Goal: Information Seeking & Learning: Learn about a topic

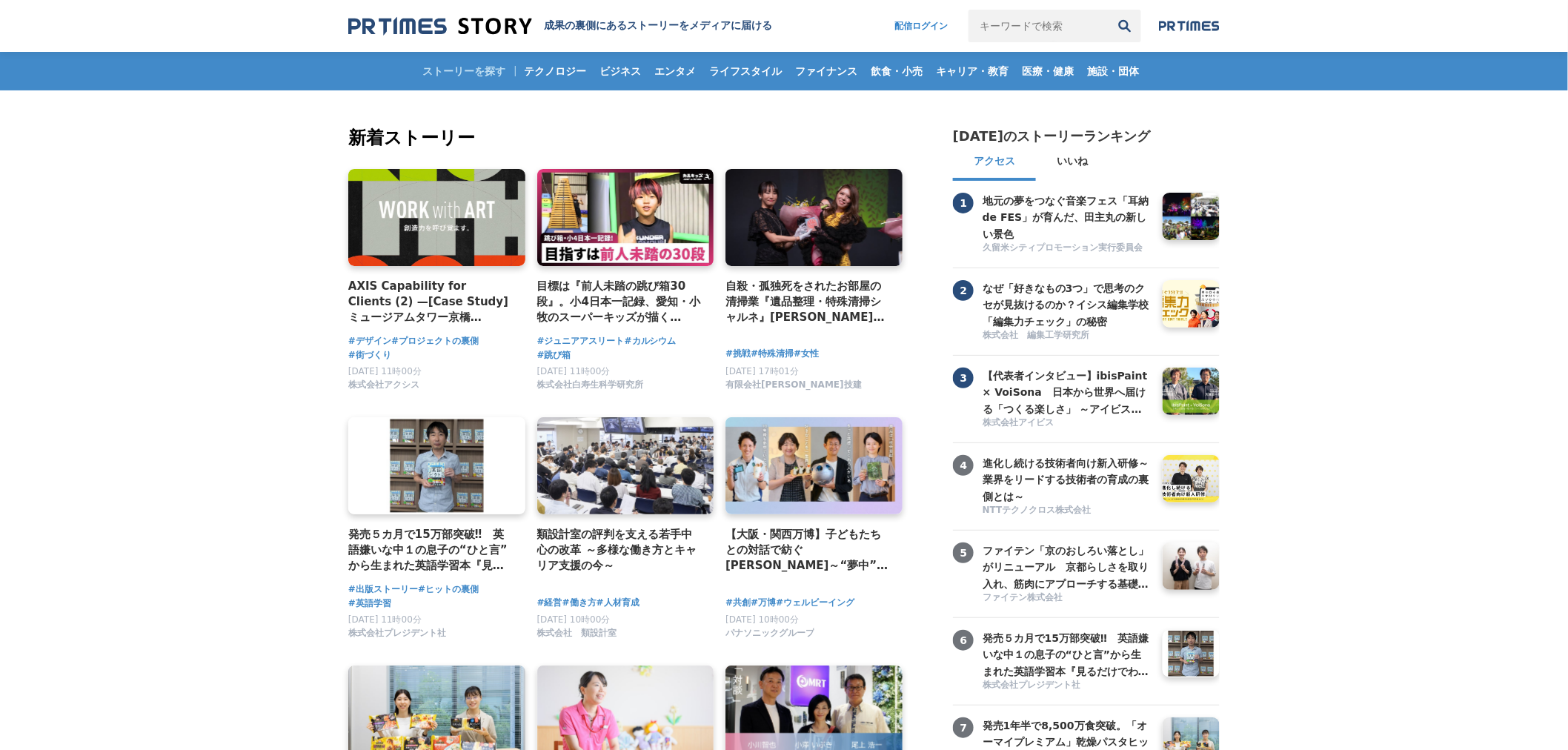
click at [390, 329] on div "AXIS Capability for Clients (2) —[Case Study] ミュージアムタワー京橋 「WORK with ART」" at bounding box center [437, 304] width 177 height 53
click at [448, 306] on h4 "AXIS Capability for Clients (2) —[Case Study] ミュージアムタワー京橋 「WORK with ART」" at bounding box center [431, 302] width 165 height 48
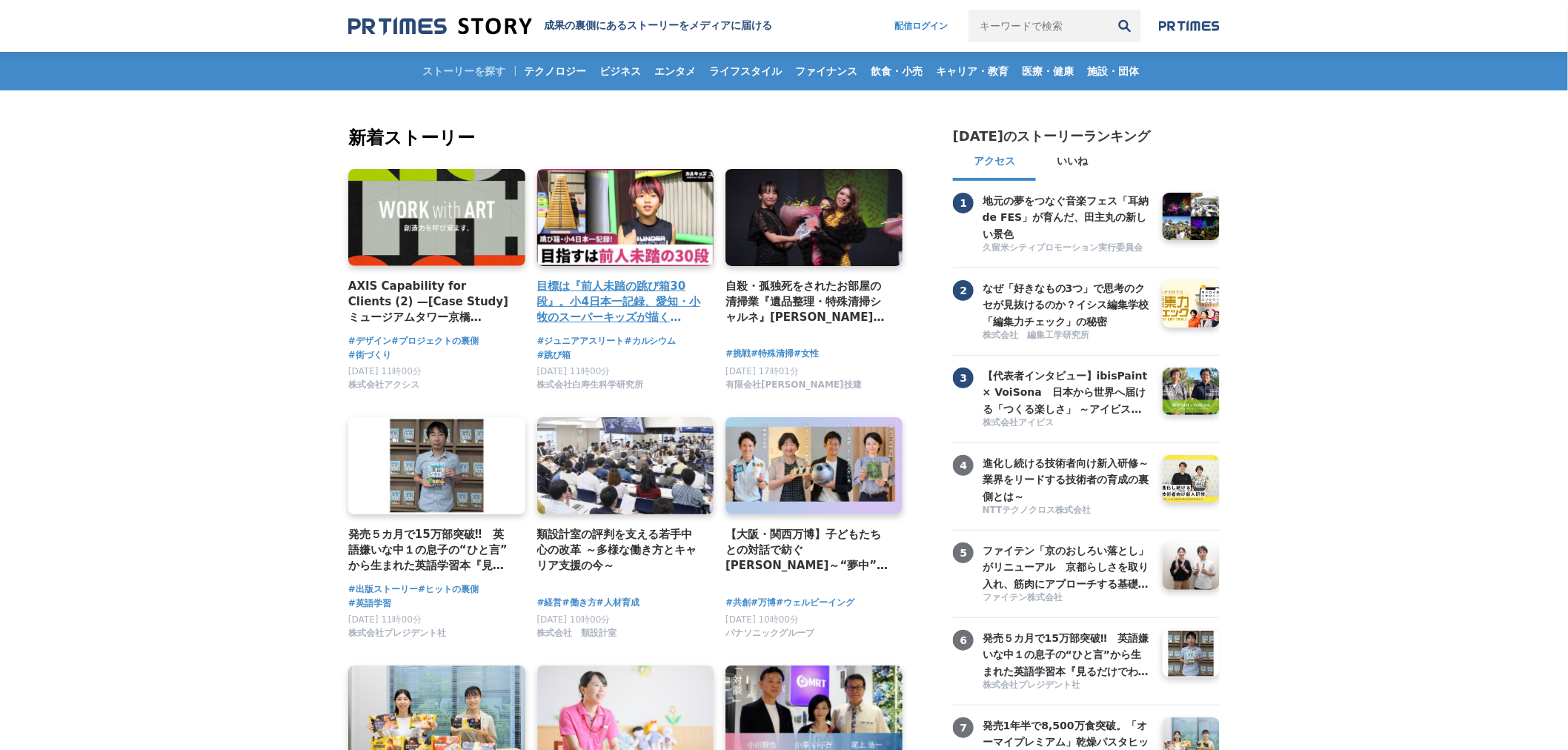
click at [602, 291] on h4 "目標は『前人未踏の跳び箱30段』。小4日本一記録、愛知・小牧のスーパーキッズが描くミライとは？" at bounding box center [620, 302] width 165 height 48
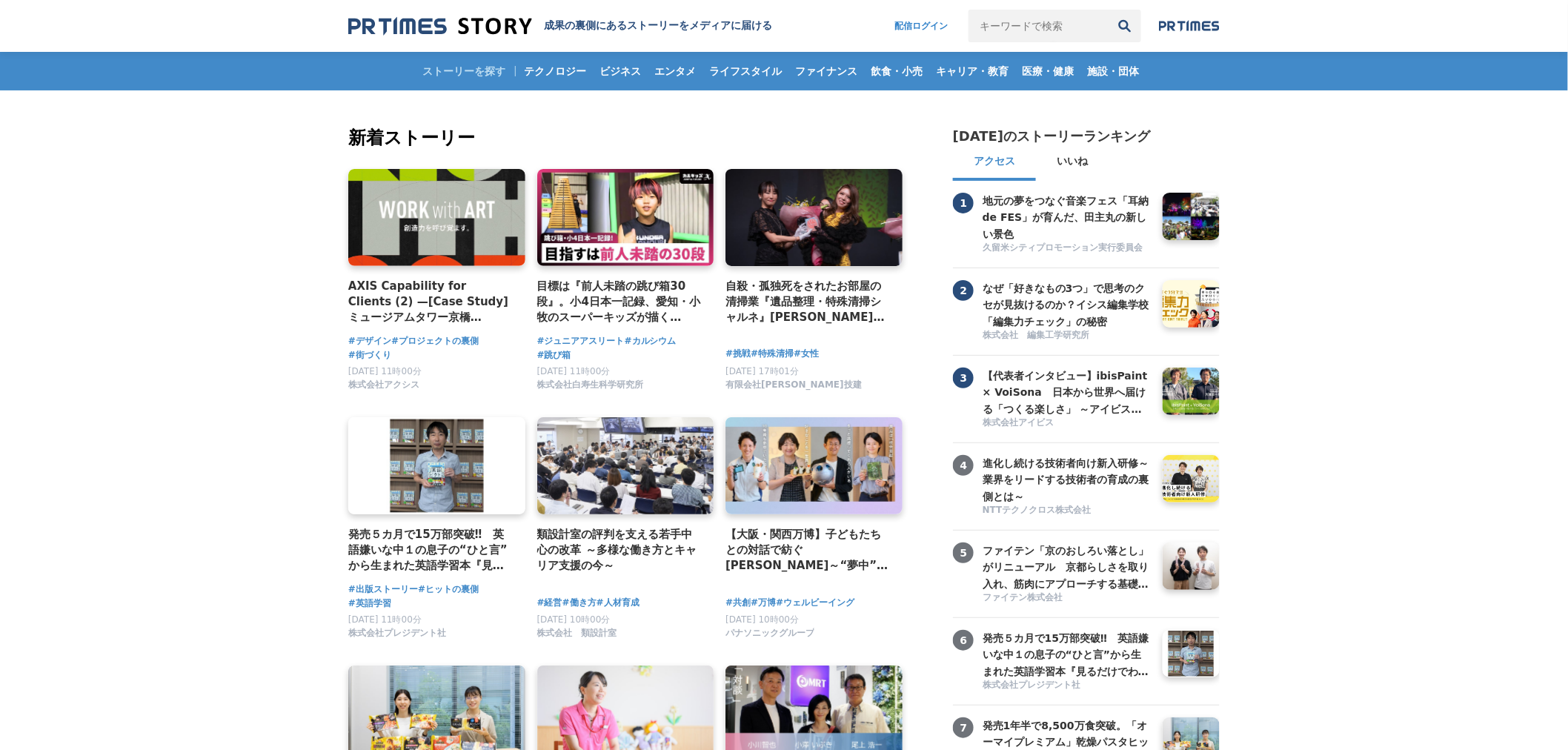
scroll to position [151, 0]
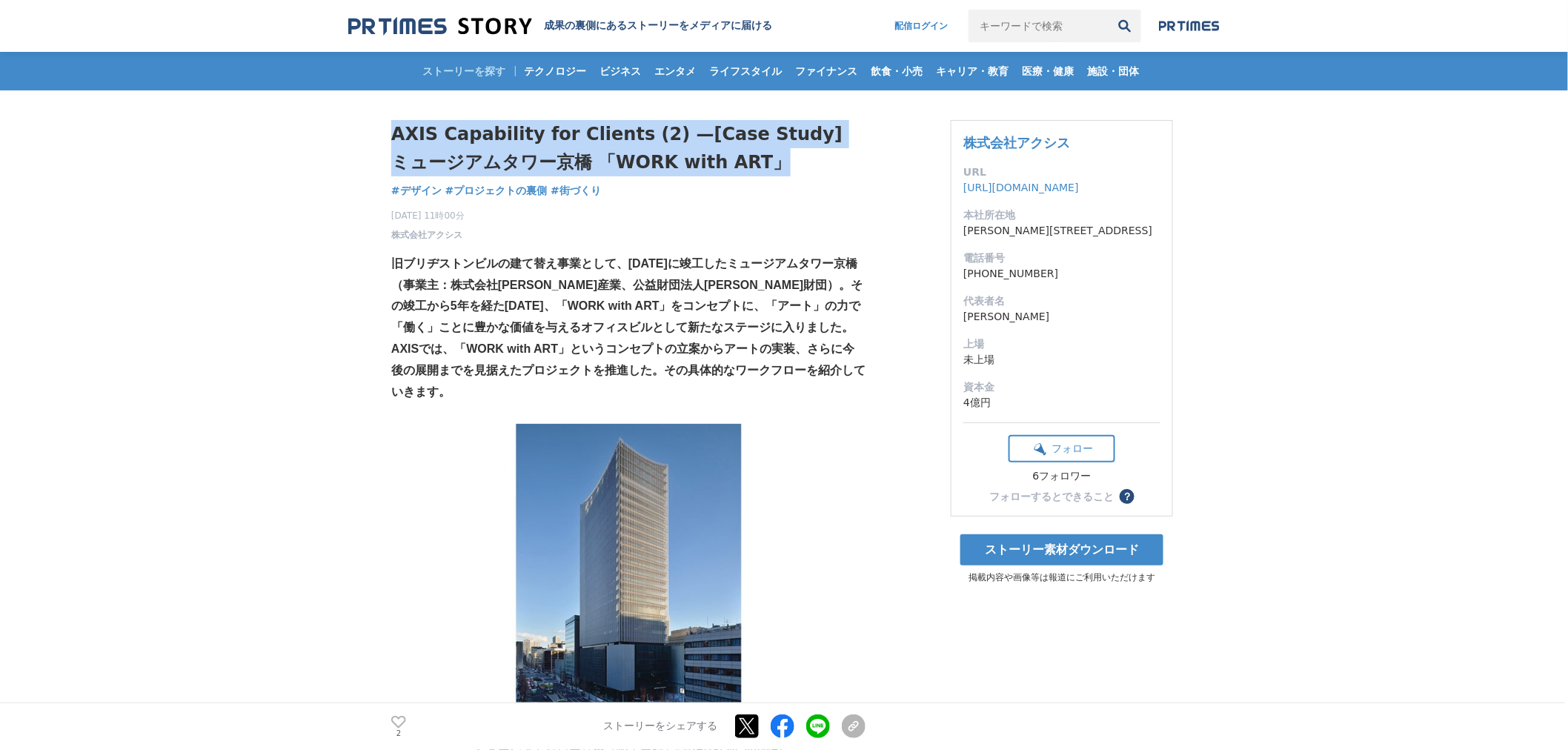
drag, startPoint x: 740, startPoint y: 161, endPoint x: 394, endPoint y: 135, distance: 347.0
click at [394, 135] on h1 "AXIS Capability for Clients (2) —[Case Study] ミュージアムタワー京橋 「WORK with ART」" at bounding box center [628, 149] width 475 height 57
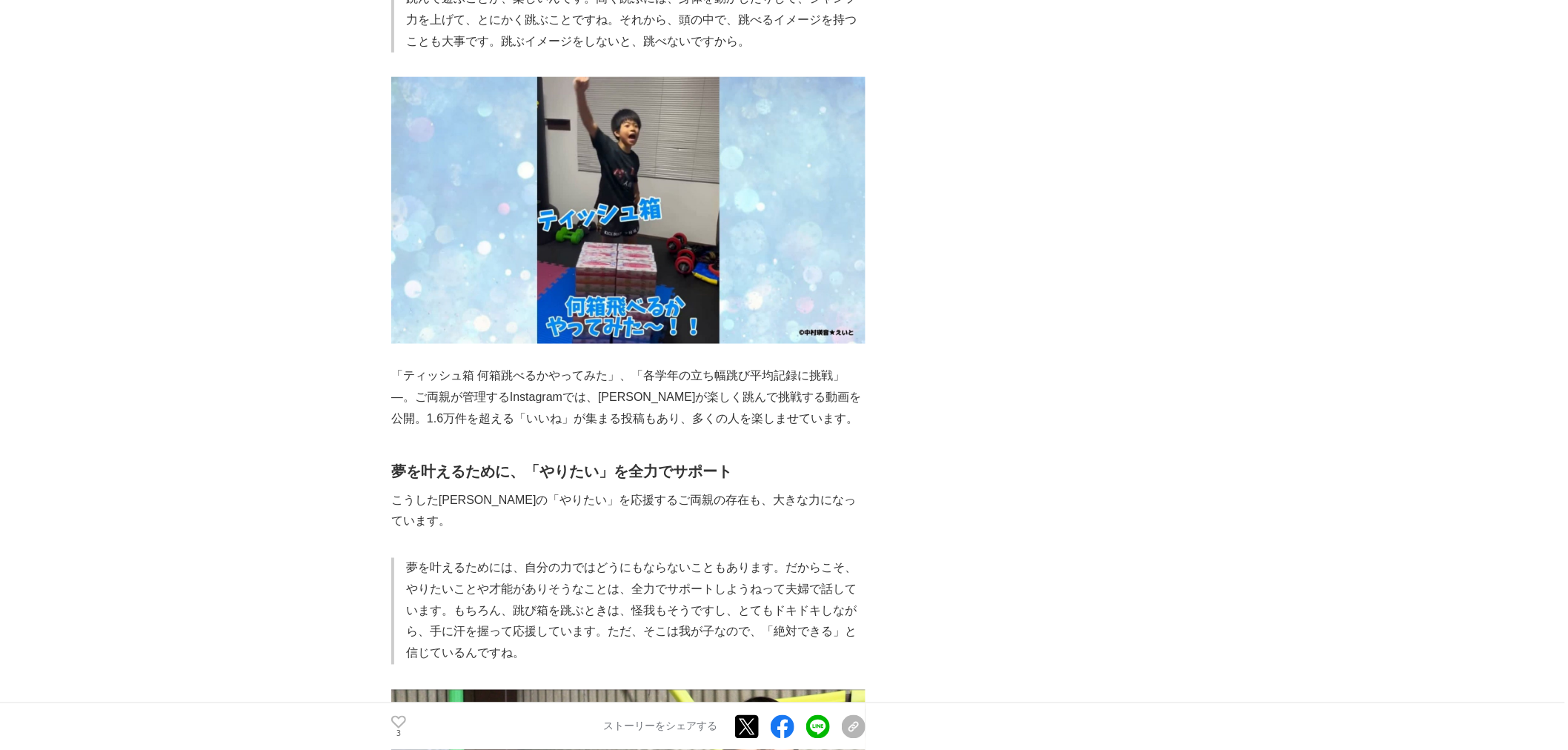
scroll to position [3029, 0]
